Goal: Information Seeking & Learning: Learn about a topic

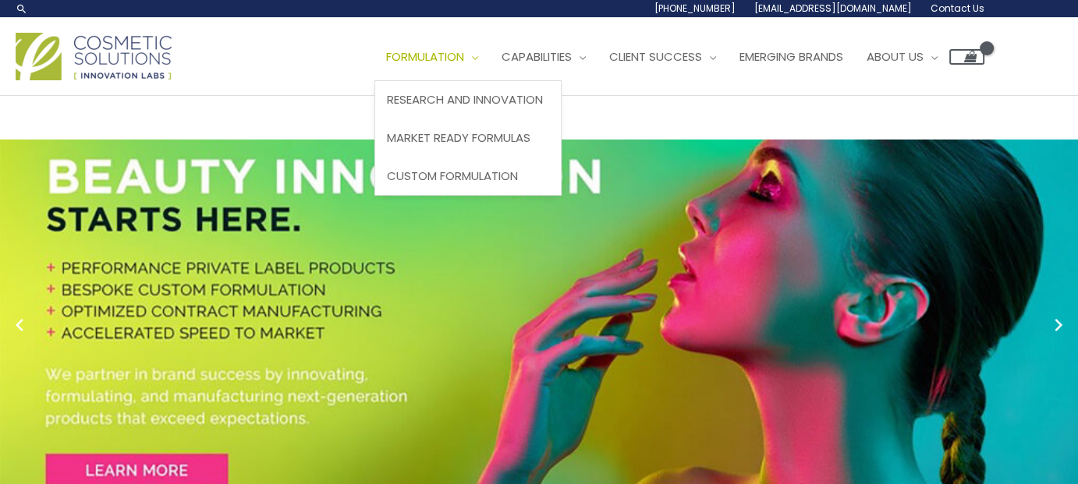
click at [464, 49] on span "Formulation" at bounding box center [425, 56] width 78 height 16
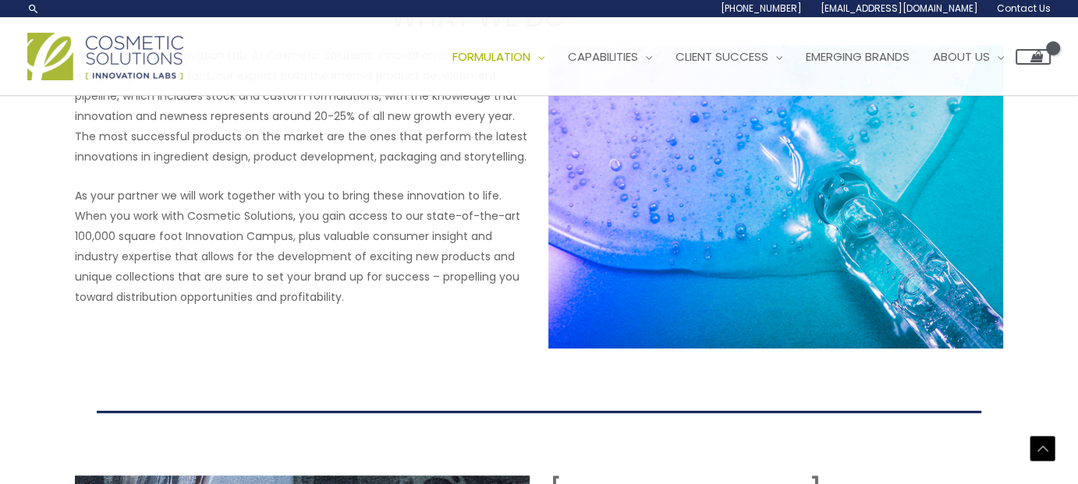
scroll to position [312, 0]
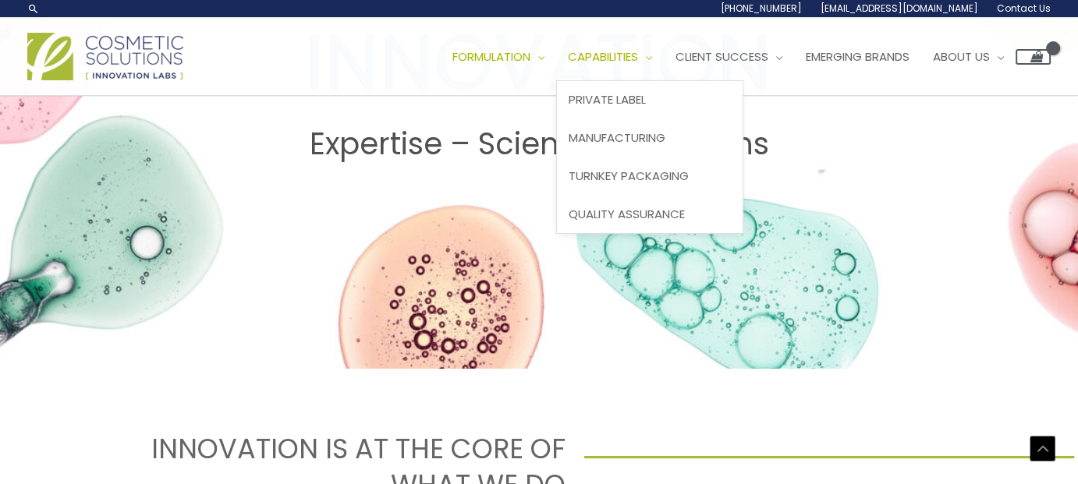
click at [638, 63] on span "Capabilities" at bounding box center [603, 56] width 70 height 16
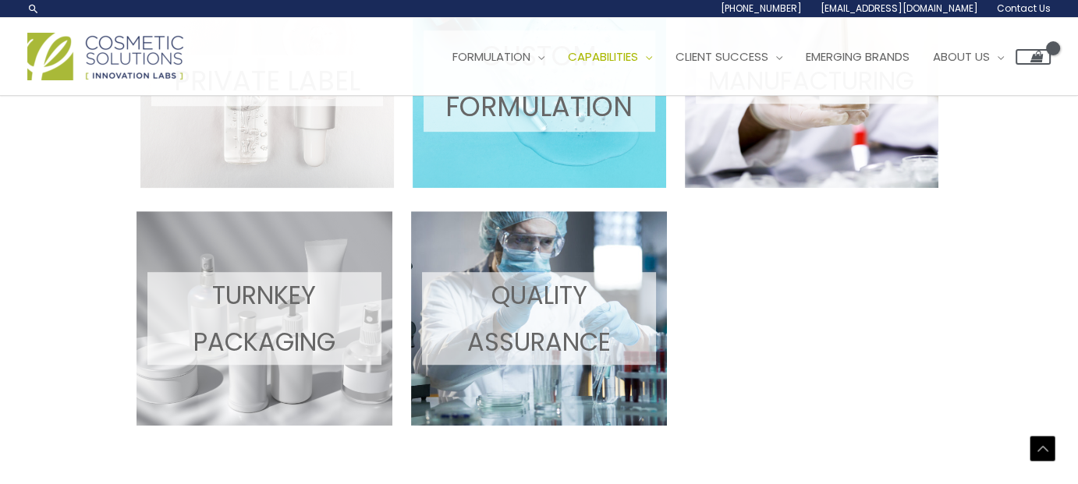
scroll to position [780, 0]
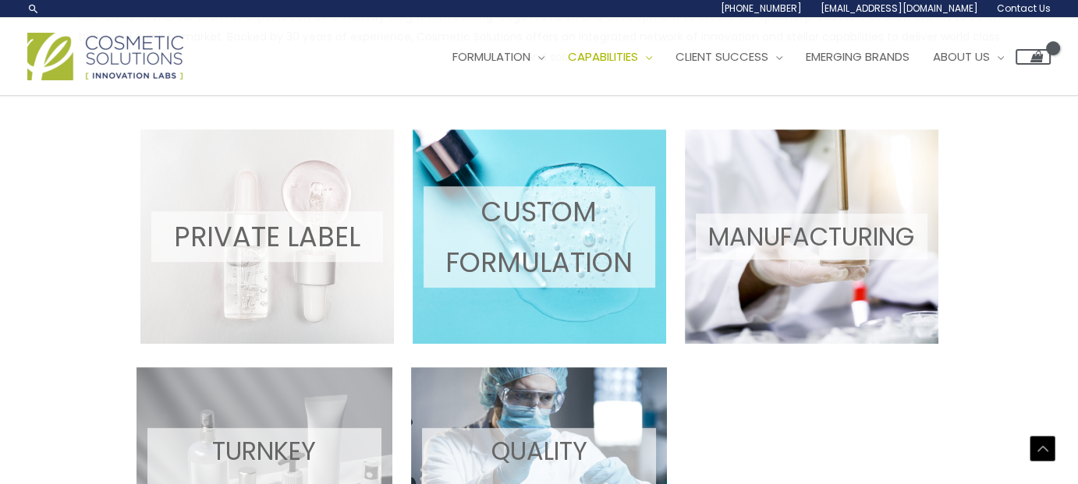
click at [157, 30] on div at bounding box center [110, 56] width 167 height 55
click at [69, 55] on img at bounding box center [105, 57] width 156 height 48
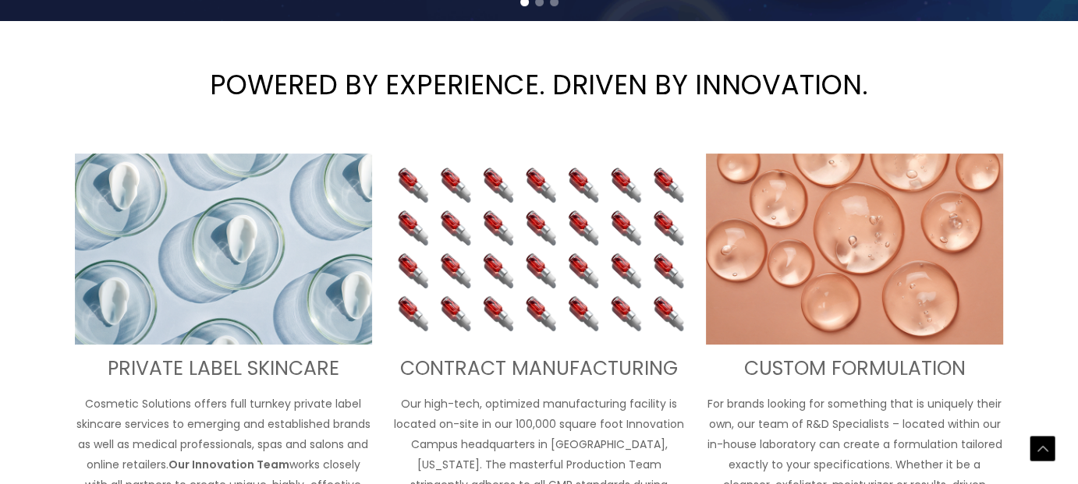
scroll to position [891, 0]
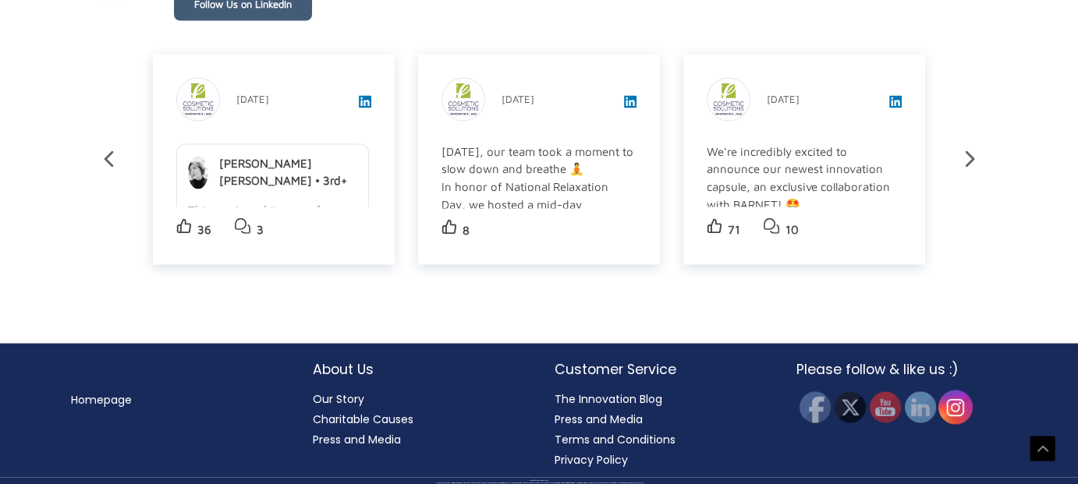
click at [950, 390] on img at bounding box center [955, 407] width 34 height 34
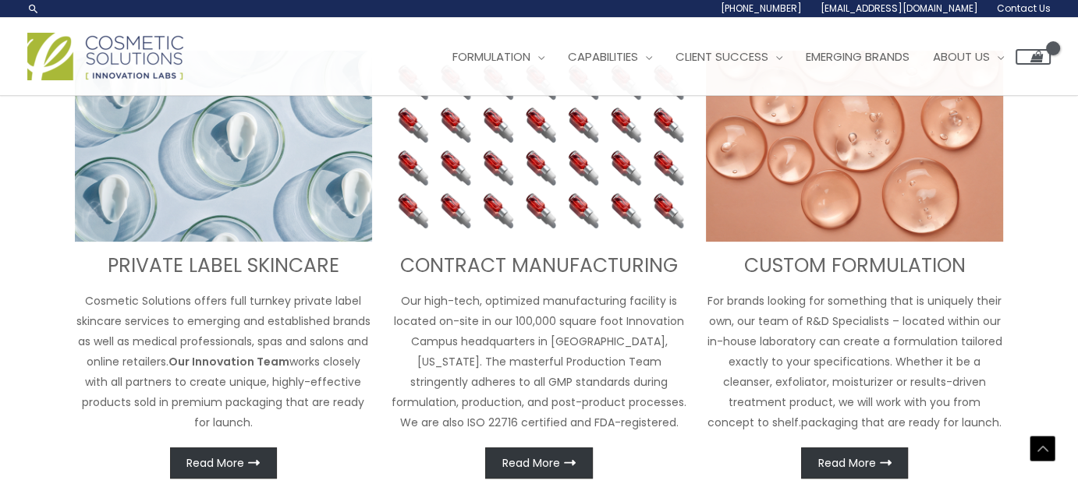
scroll to position [48, 0]
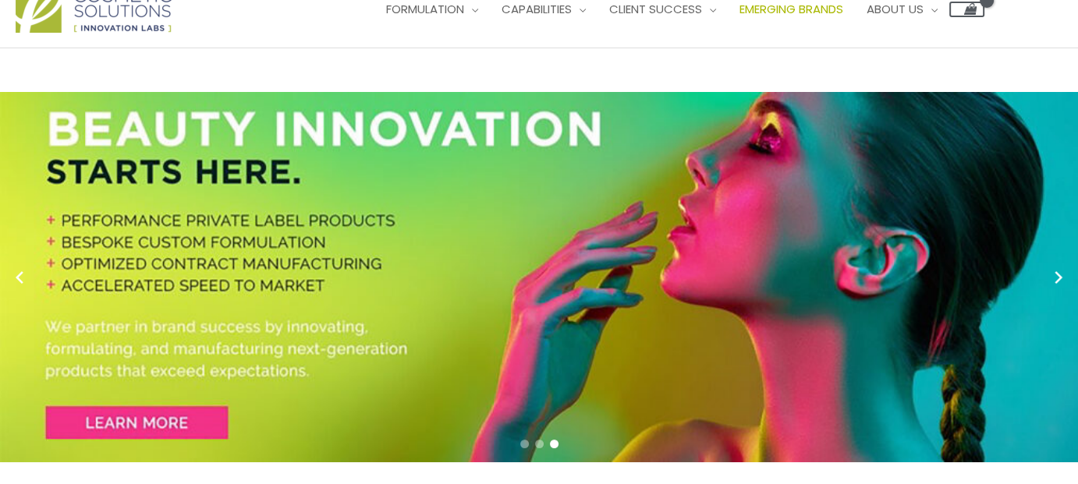
click at [839, 9] on span "Emerging Brands" at bounding box center [791, 9] width 104 height 16
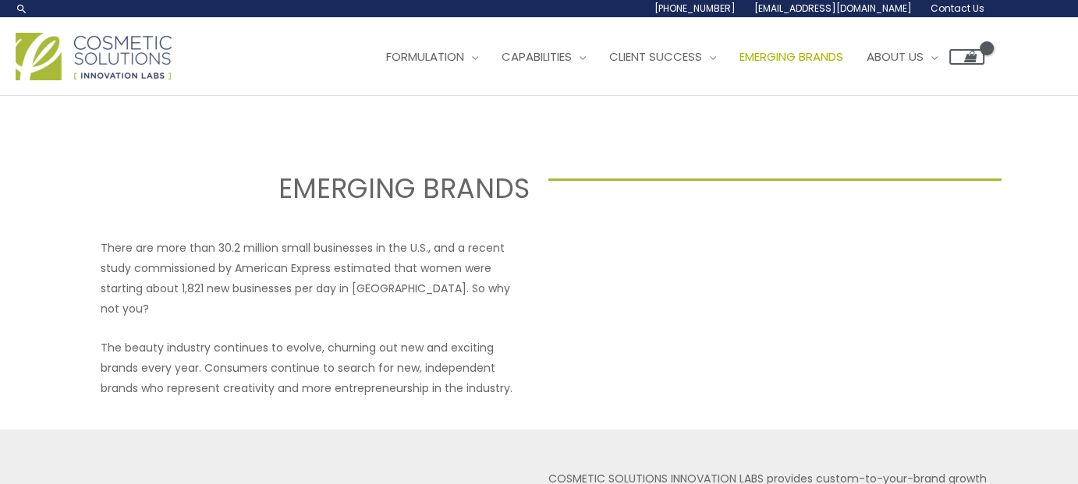
drag, startPoint x: 246, startPoint y: 159, endPoint x: 342, endPoint y: 124, distance: 102.9
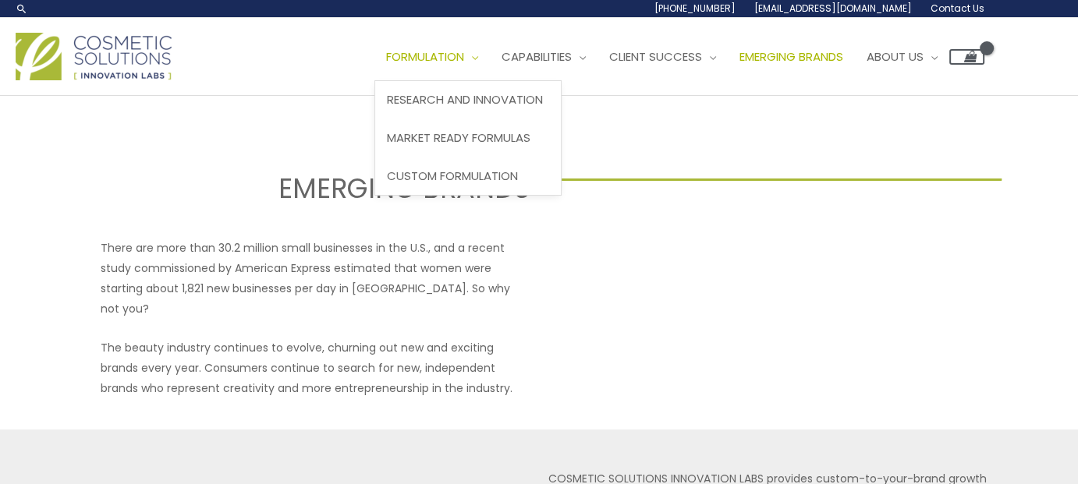
click at [453, 55] on span "Formulation" at bounding box center [425, 56] width 78 height 16
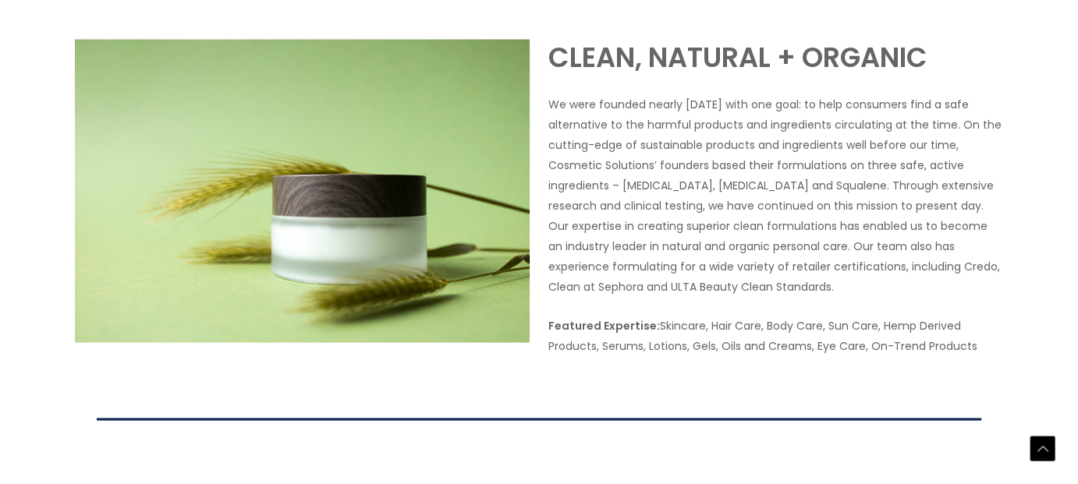
scroll to position [3200, 0]
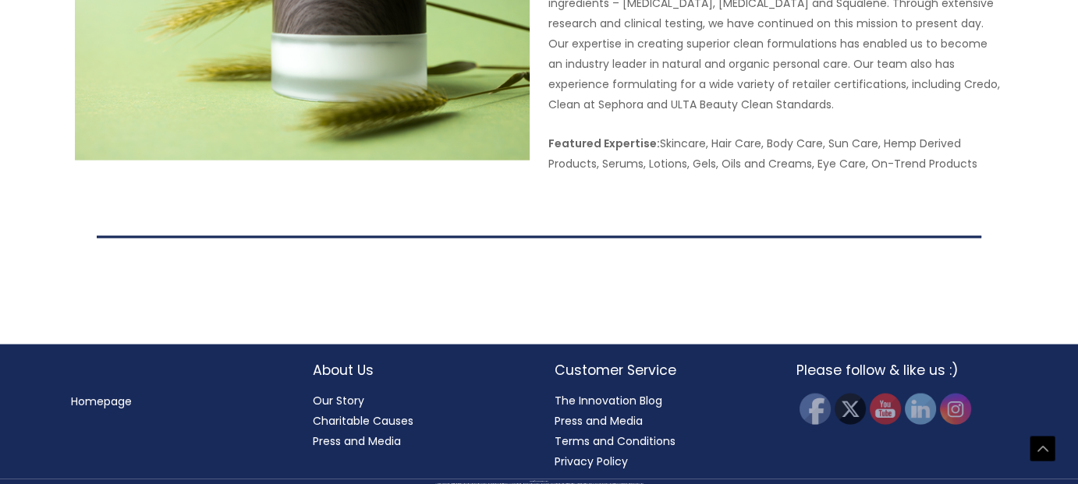
click at [333, 399] on link "Our Story" at bounding box center [338, 401] width 51 height 16
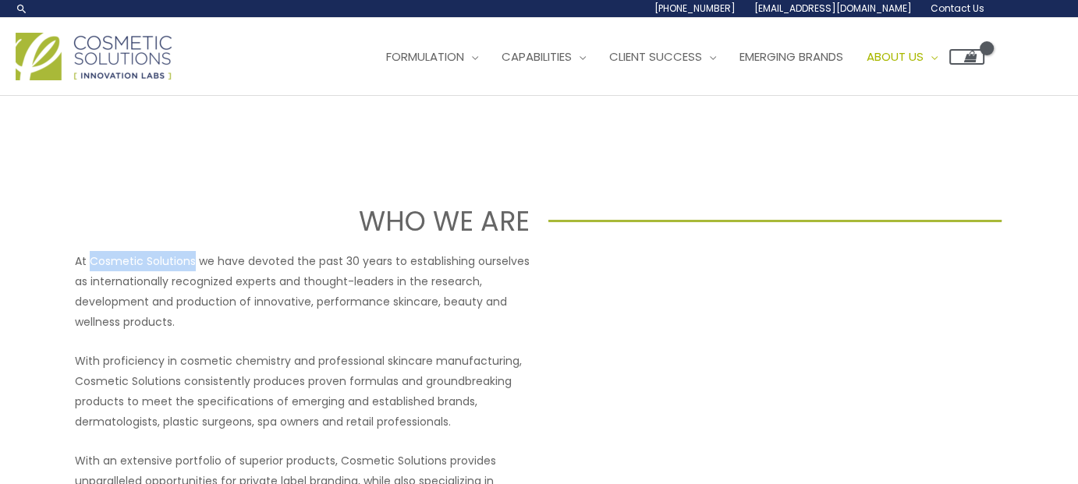
drag, startPoint x: 91, startPoint y: 256, endPoint x: 191, endPoint y: 254, distance: 99.8
click at [191, 254] on p "At Cosmetic Solutions we have devoted the past 30 years to establishing ourselv…" at bounding box center [302, 291] width 455 height 81
copy p "Cosmetic Solutions"
